Goal: Find specific page/section: Locate a particular part of the current website

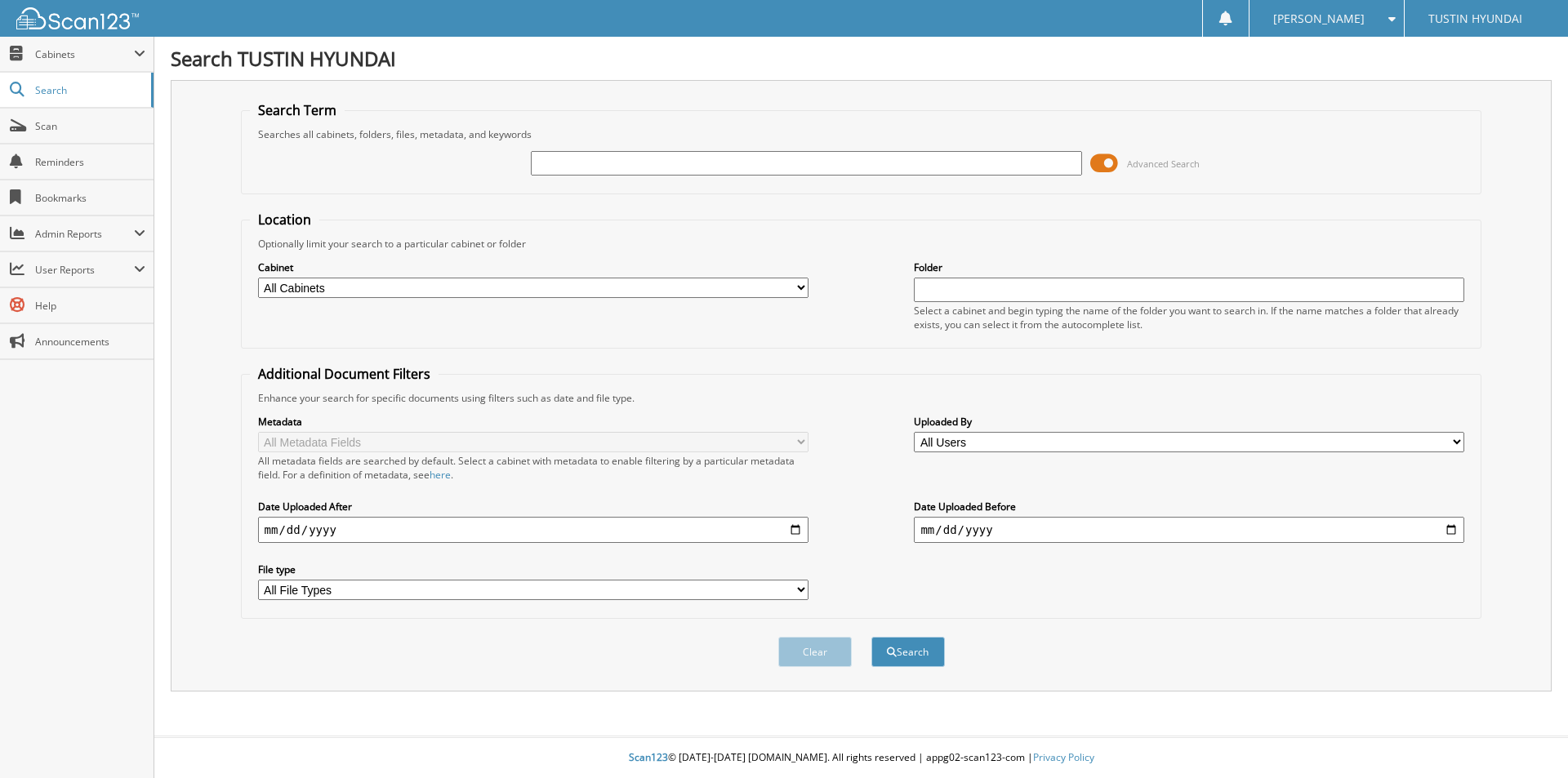
click at [571, 163] on input "text" at bounding box center [806, 163] width 551 height 25
type input "210577"
click at [872, 637] on button "Search" at bounding box center [909, 651] width 74 height 30
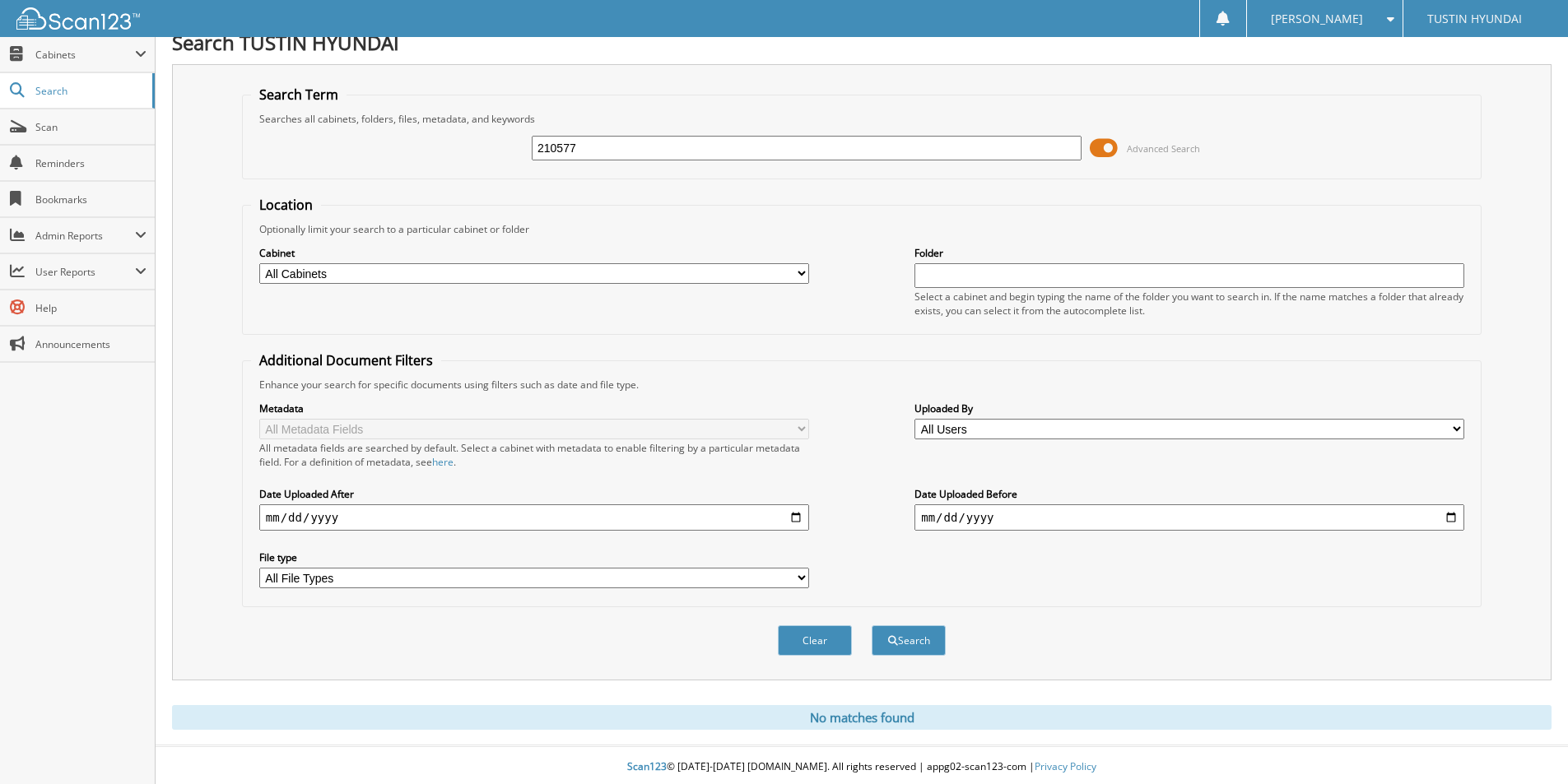
scroll to position [21, 0]
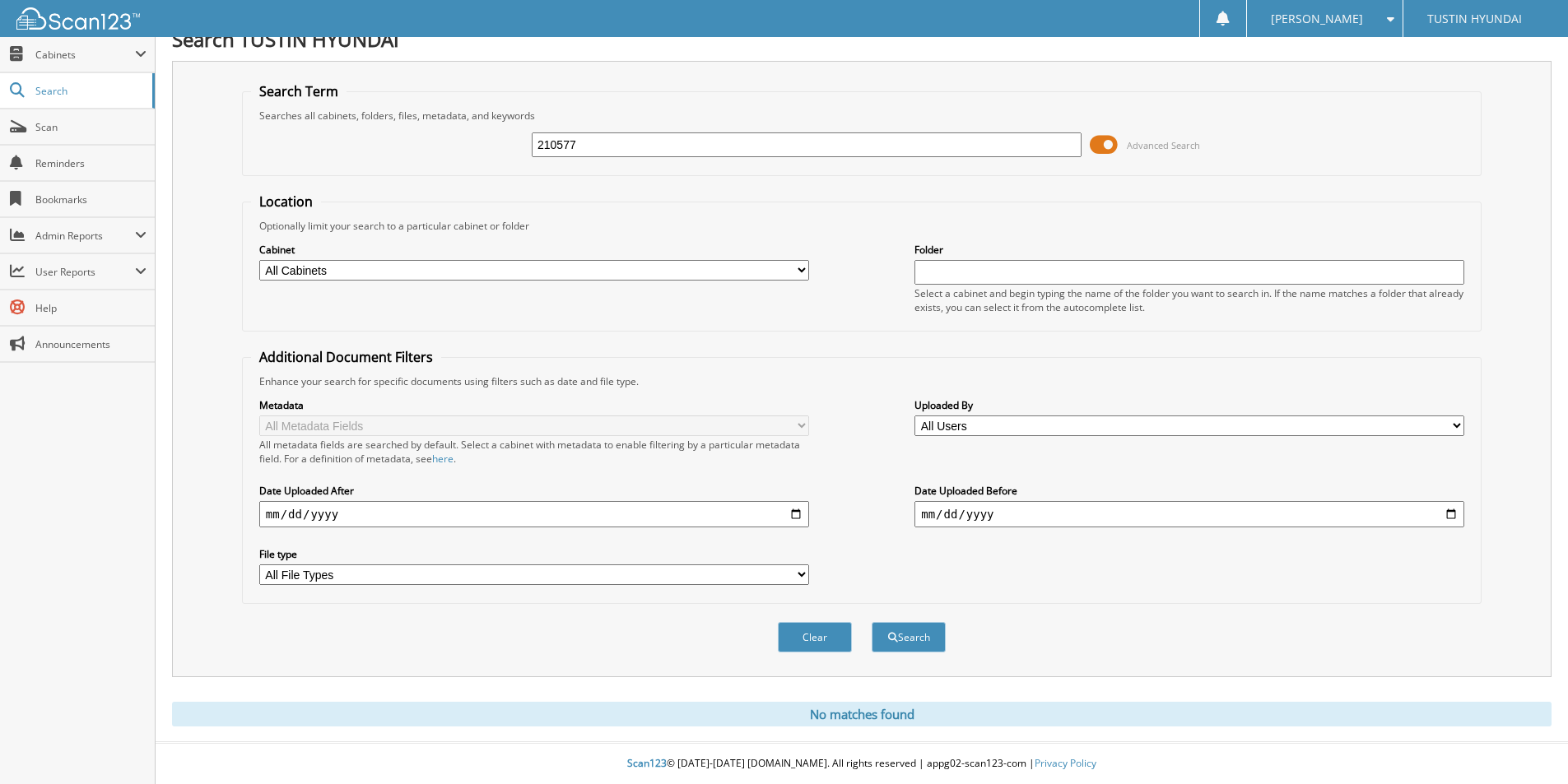
click at [149, 436] on div "Close Cabinets My Company Email Addresses Search Scan" at bounding box center [78, 411] width 155 height 747
click at [650, 143] on input "210577" at bounding box center [806, 145] width 550 height 25
click at [872, 622] on button "Search" at bounding box center [909, 637] width 74 height 30
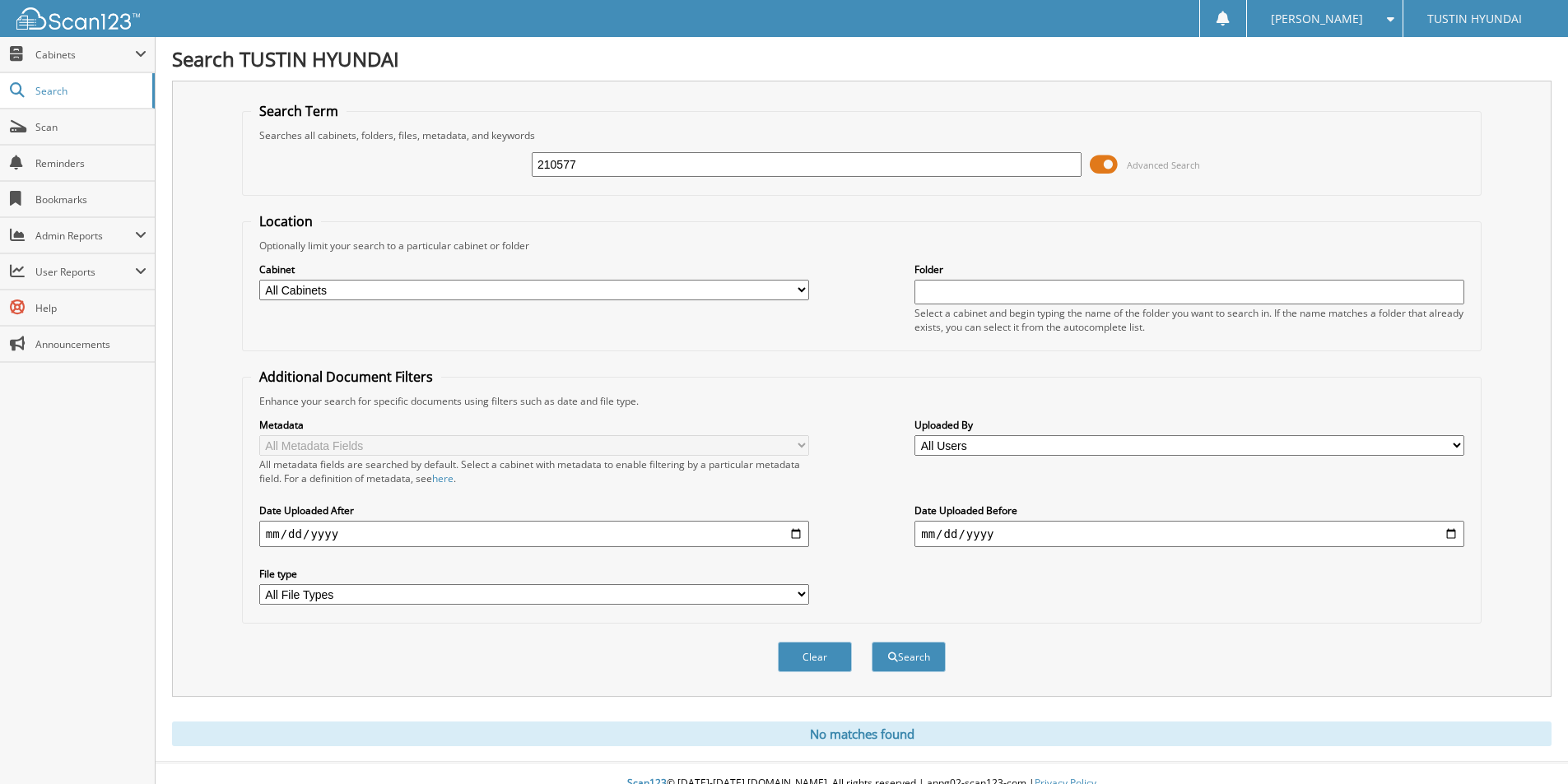
drag, startPoint x: 596, startPoint y: 160, endPoint x: 429, endPoint y: 166, distance: 167.1
click at [429, 166] on div "210577 Advanced Search" at bounding box center [862, 165] width 1222 height 45
type input "209962"
click at [872, 642] on button "Search" at bounding box center [909, 656] width 74 height 30
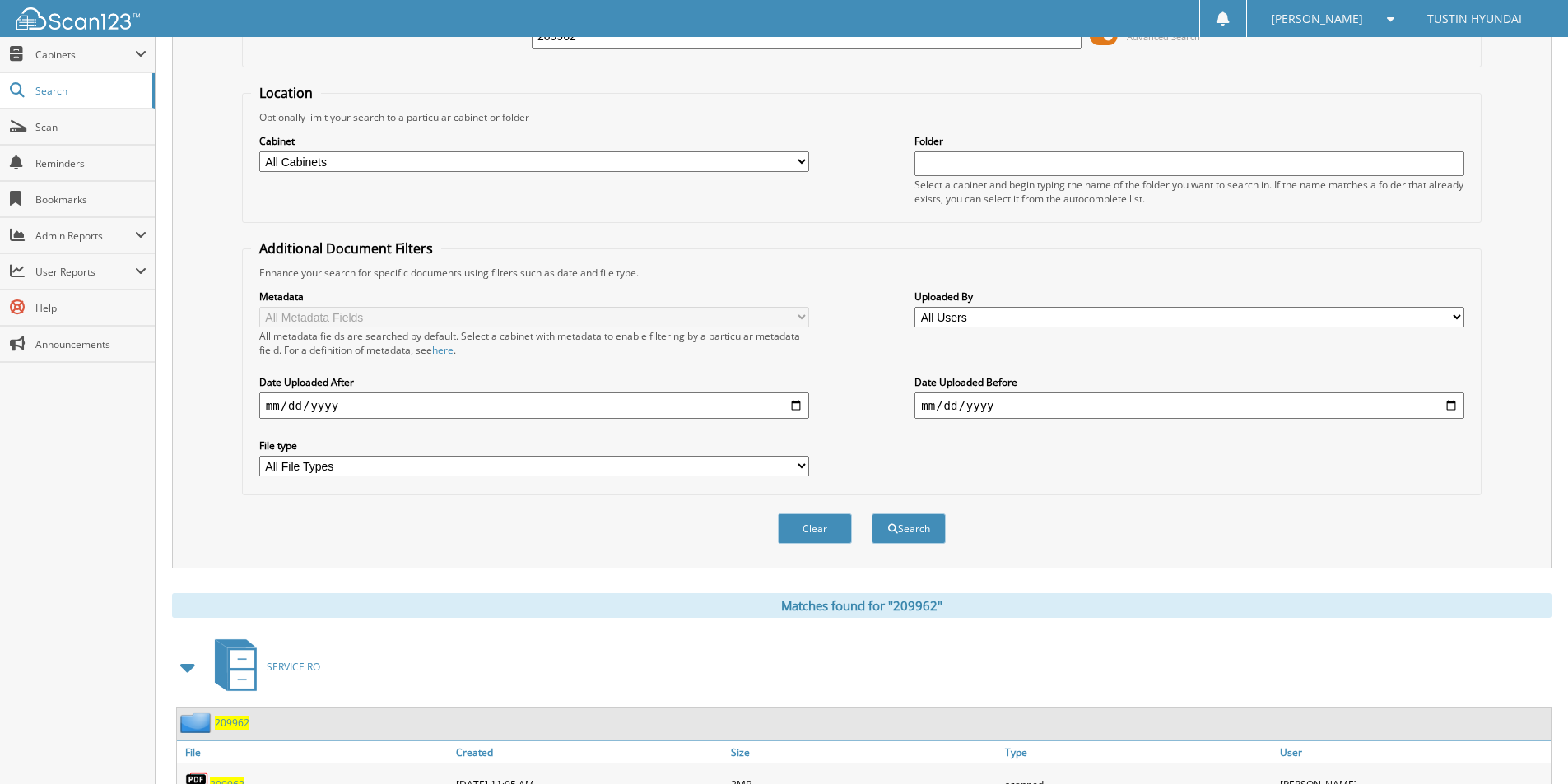
scroll to position [329, 0]
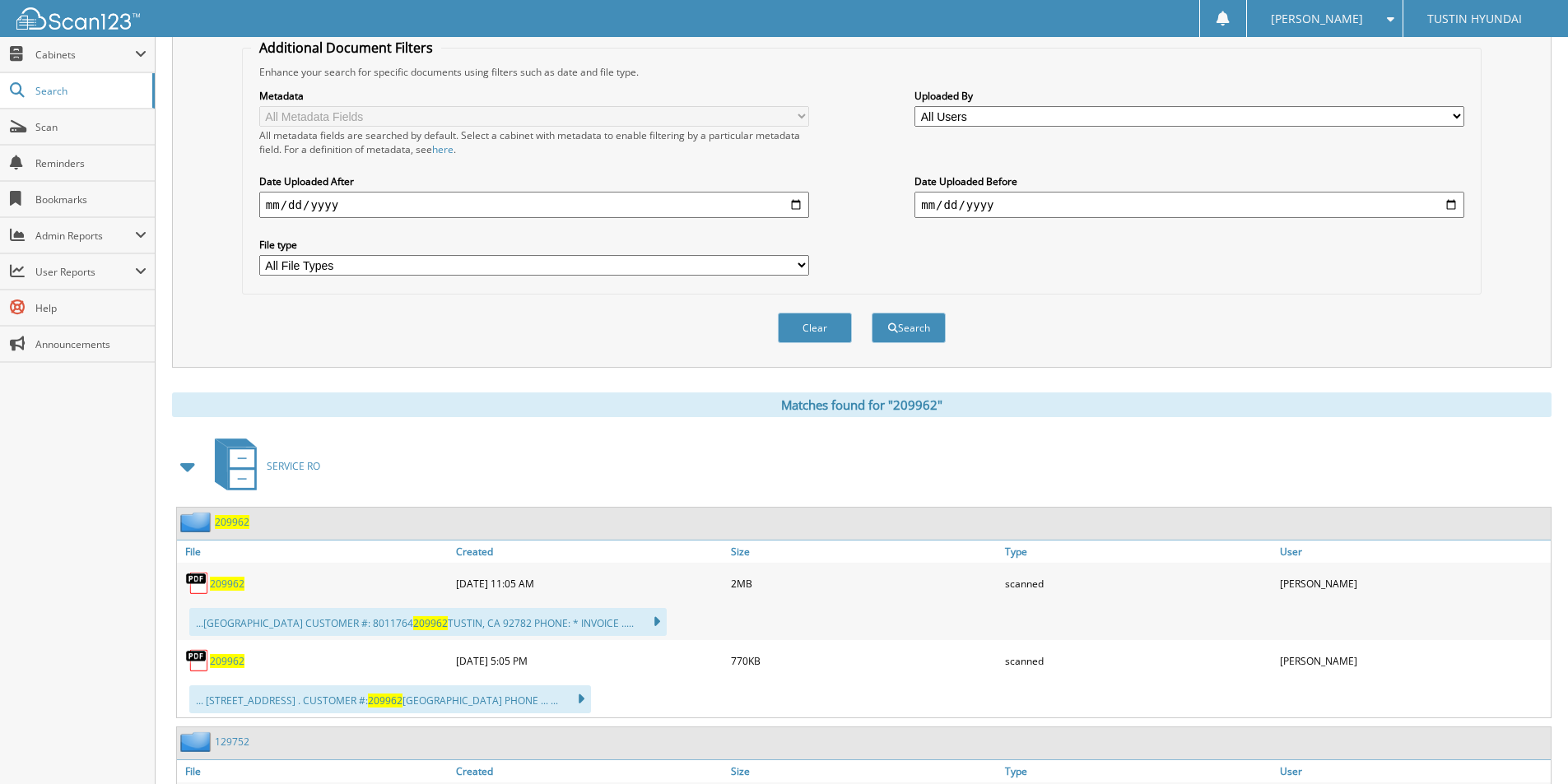
click at [226, 583] on span "209962" at bounding box center [227, 584] width 35 height 14
